Goal: Task Accomplishment & Management: Manage account settings

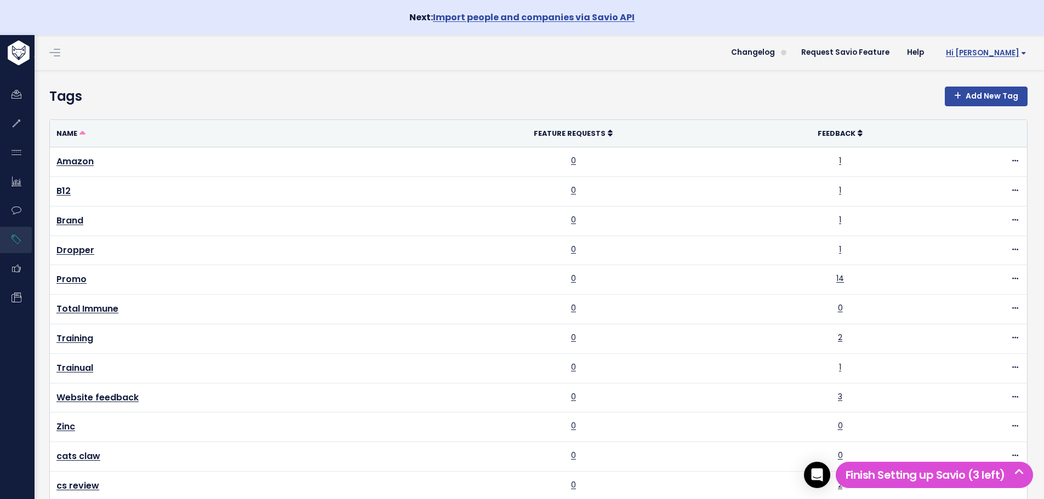
drag, startPoint x: 1009, startPoint y: 41, endPoint x: 1009, endPoint y: 47, distance: 5.5
click at [1009, 44] on li "Hi Jillian Vault Settings My Settings Integrations Manage Users Billing API Acc…" at bounding box center [984, 52] width 102 height 31
click at [1008, 49] on span "Hi [PERSON_NAME]" at bounding box center [986, 53] width 81 height 8
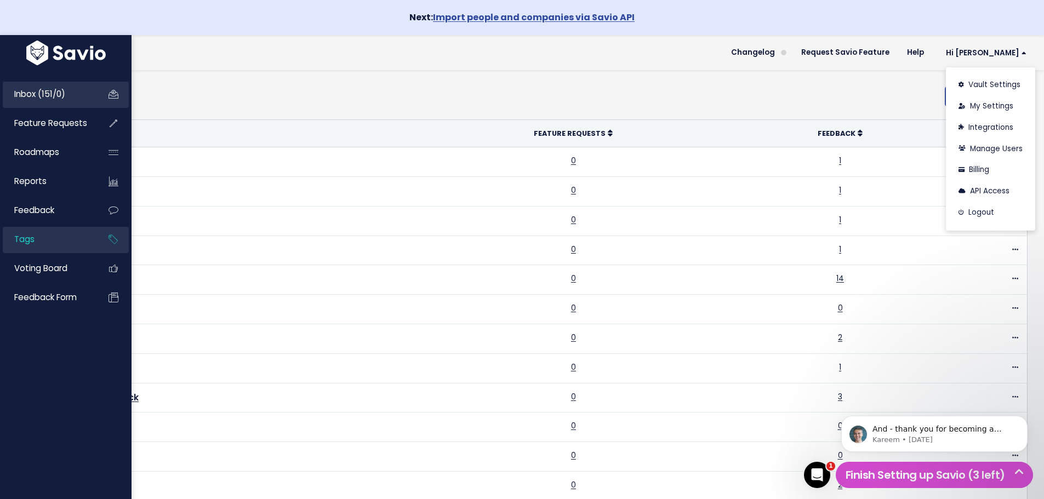
click at [48, 94] on span "Inbox (151/0)" at bounding box center [39, 94] width 51 height 12
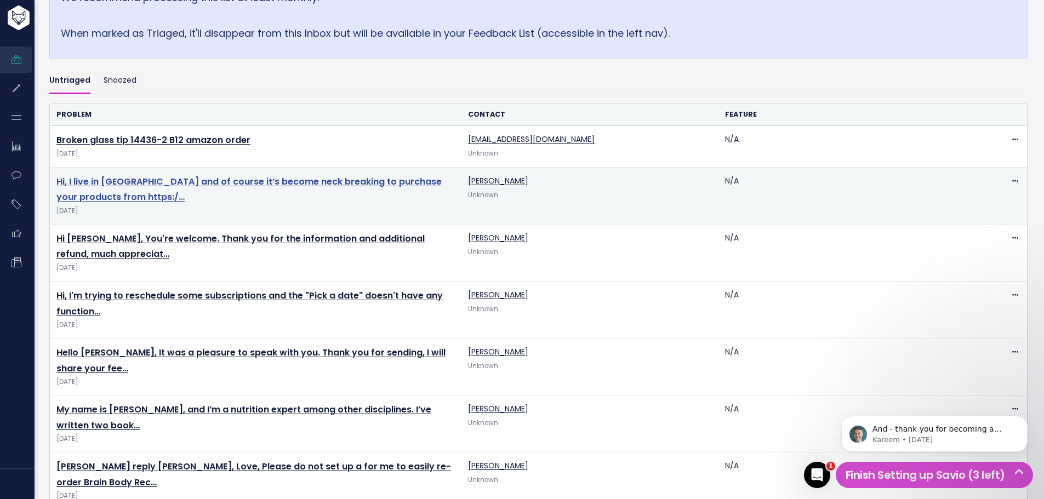
scroll to position [329, 0]
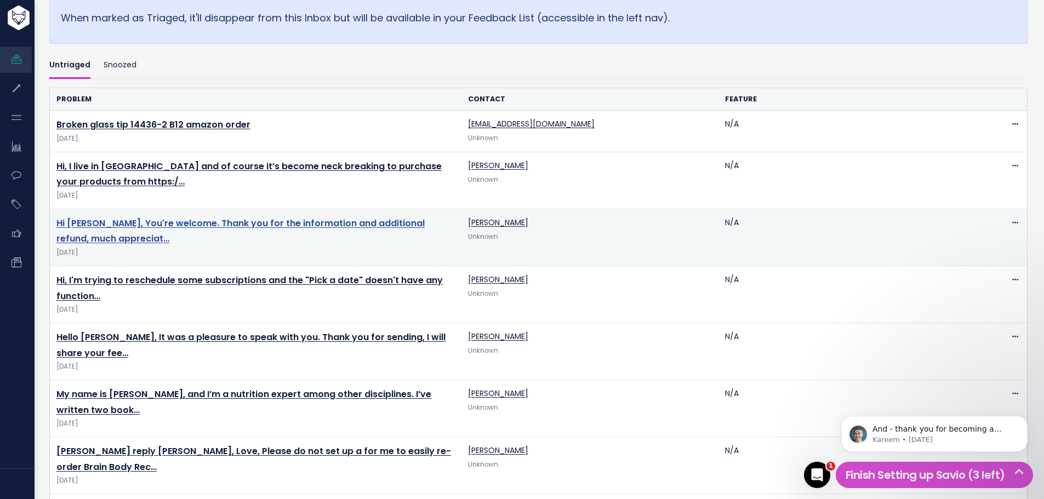
click at [186, 226] on link "Hi Jillian, You're welcome. Thank you for the information and additional refund…" at bounding box center [240, 231] width 368 height 28
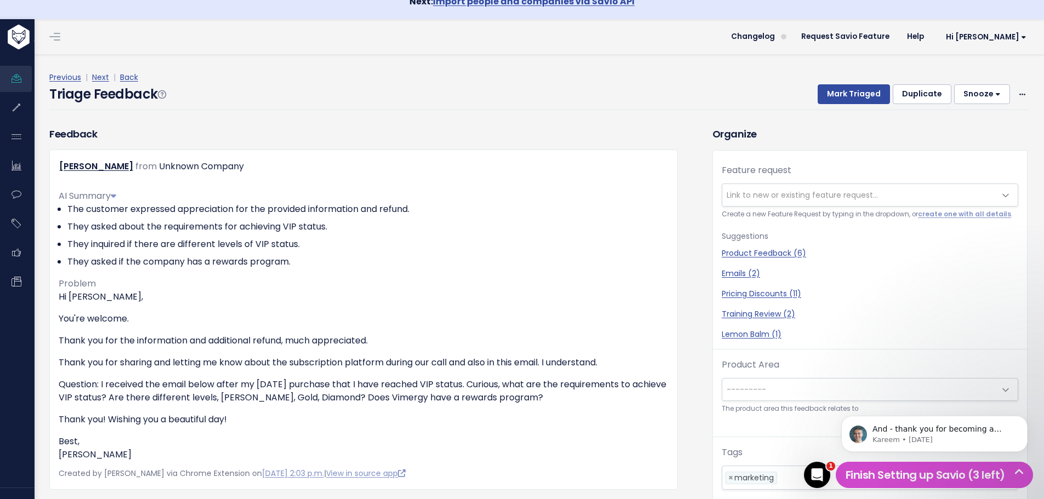
scroll to position [15, 0]
